Goal: Task Accomplishment & Management: Use online tool/utility

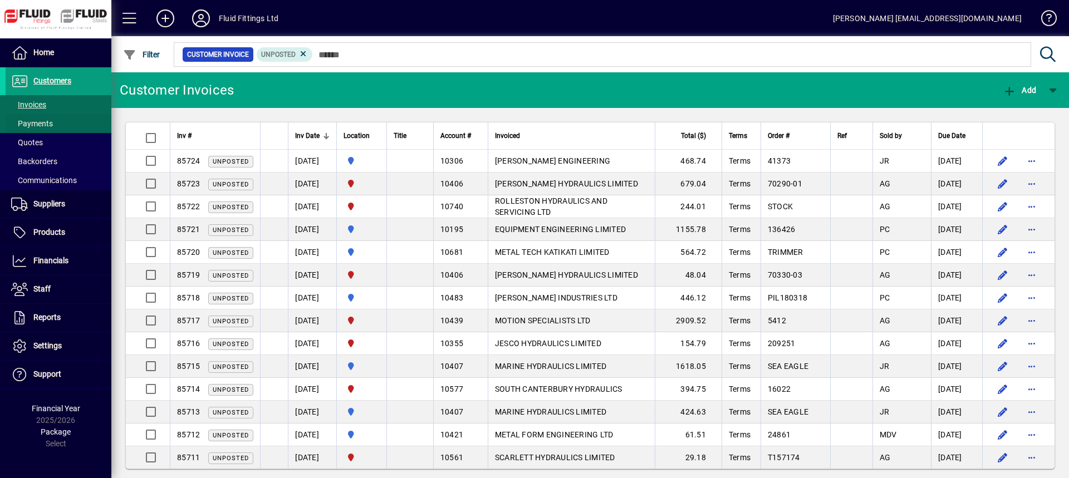
click at [25, 122] on span "Payments" at bounding box center [32, 123] width 42 height 9
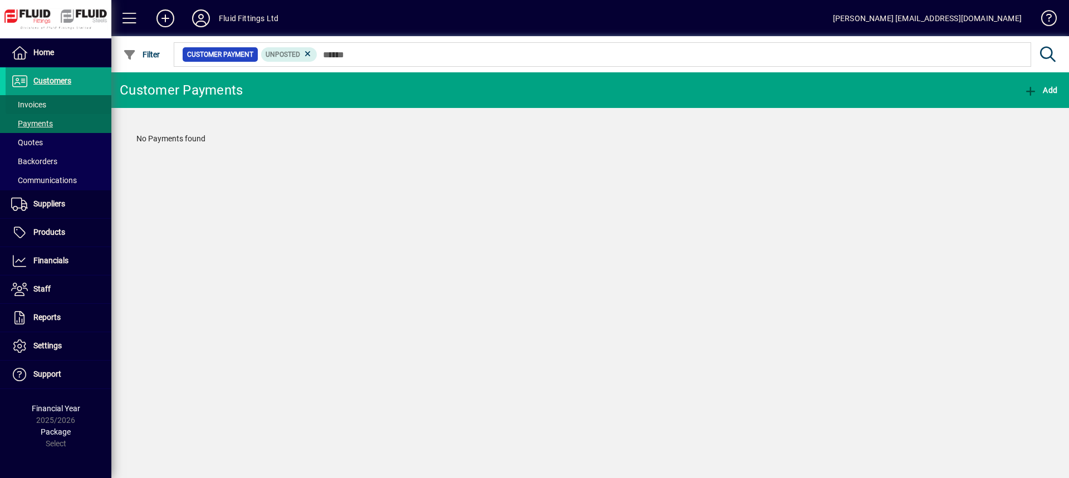
click at [32, 102] on span "Invoices" at bounding box center [28, 104] width 35 height 9
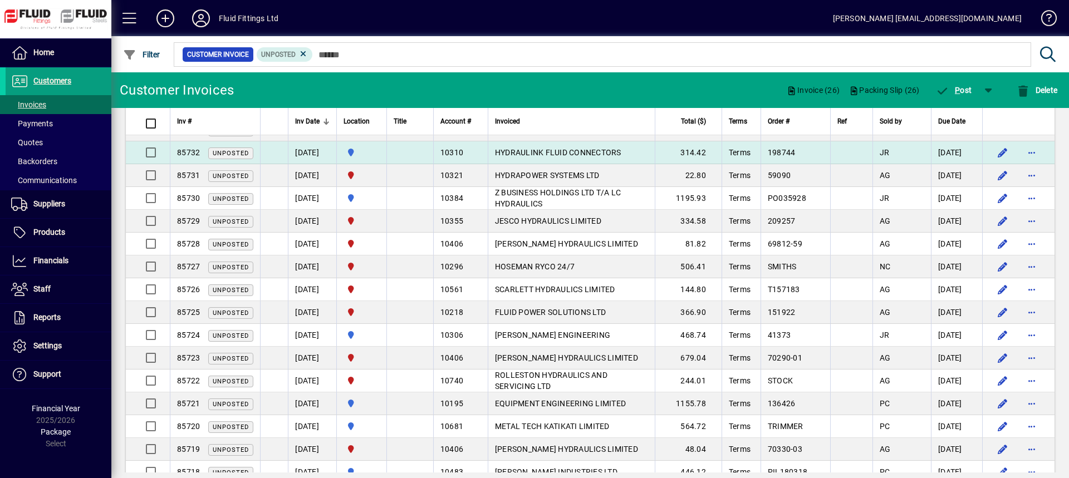
scroll to position [62, 0]
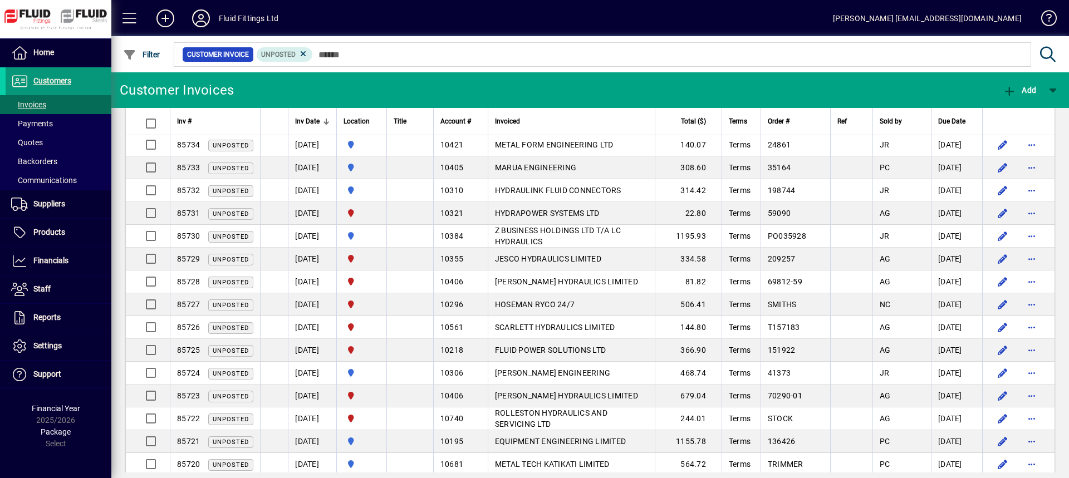
click at [47, 81] on span "Customers" at bounding box center [52, 80] width 38 height 9
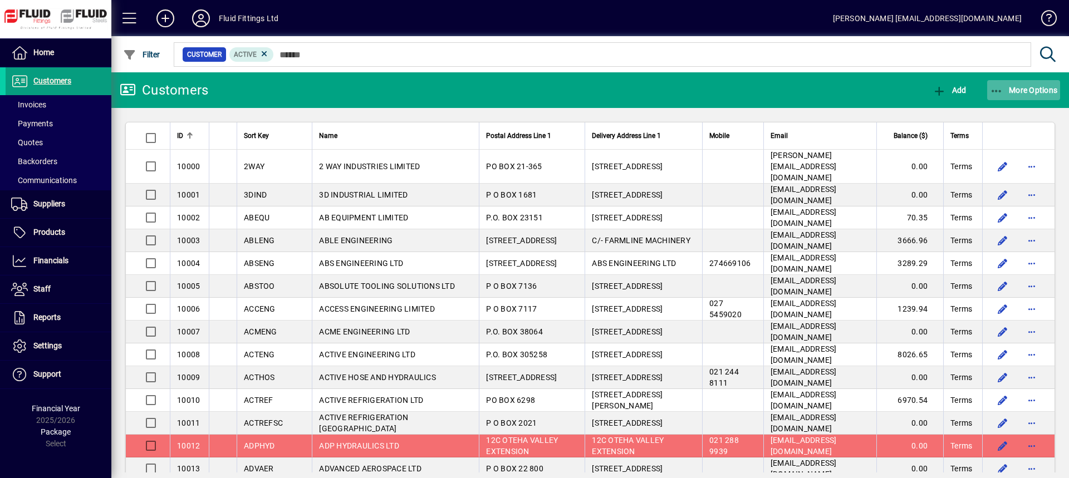
click at [1028, 87] on span "More Options" at bounding box center [1024, 90] width 68 height 9
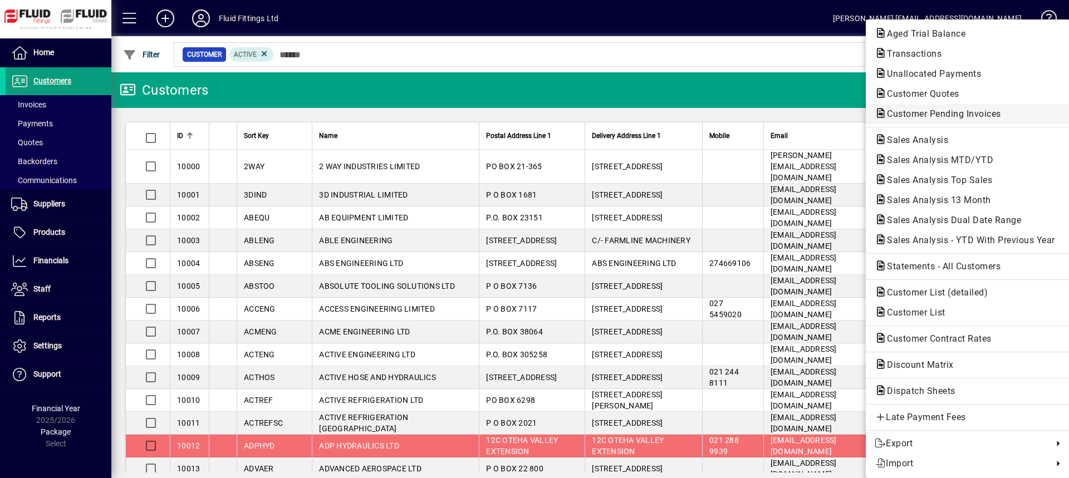
click at [950, 112] on span "Customer Pending Invoices" at bounding box center [941, 114] width 132 height 11
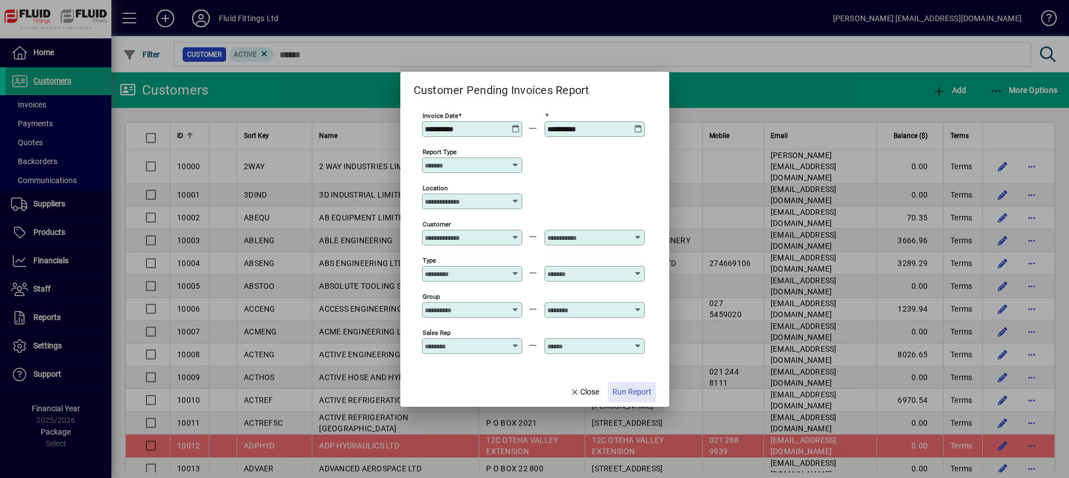
click at [649, 390] on span "Run Report" at bounding box center [631, 392] width 39 height 12
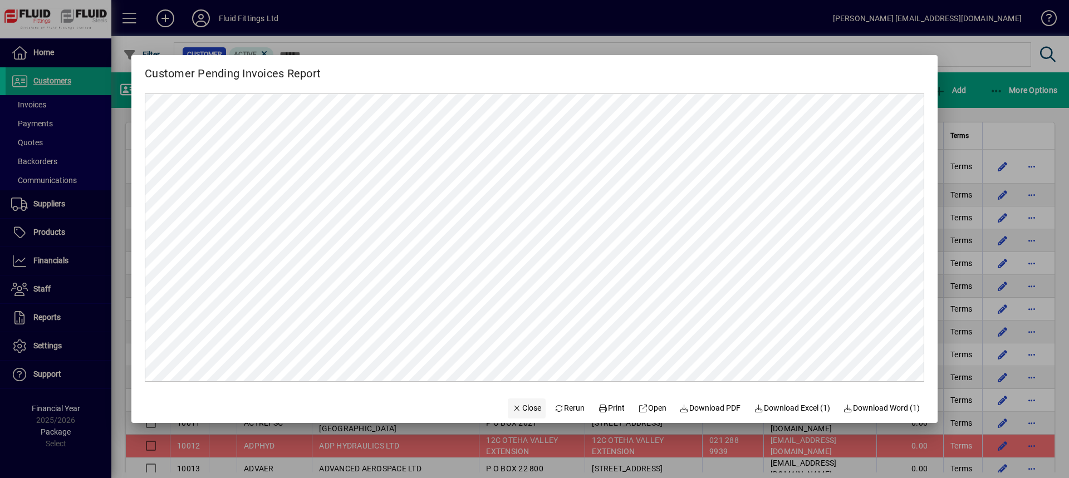
click at [519, 409] on span "Close" at bounding box center [526, 409] width 29 height 12
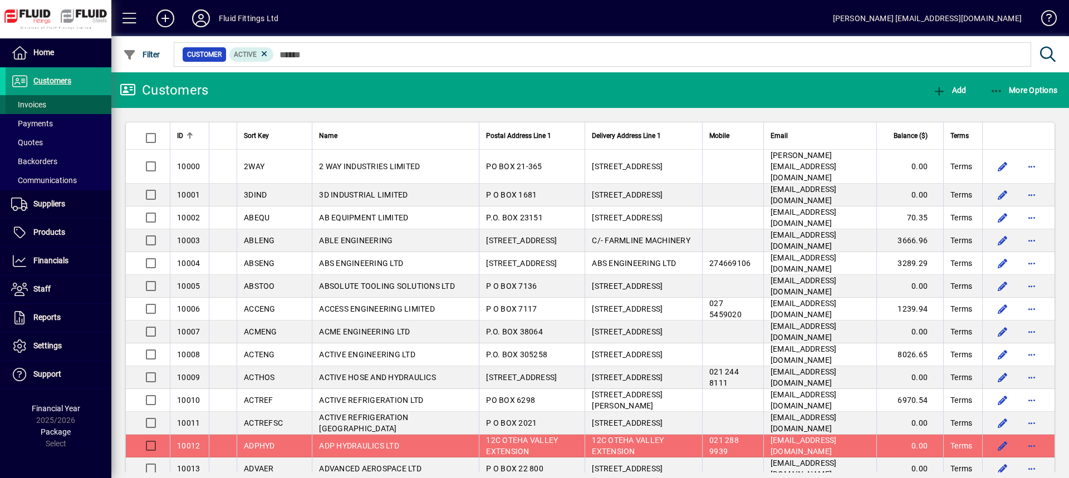
click at [51, 107] on span at bounding box center [59, 104] width 106 height 27
